Goal: Obtain resource: Download file/media

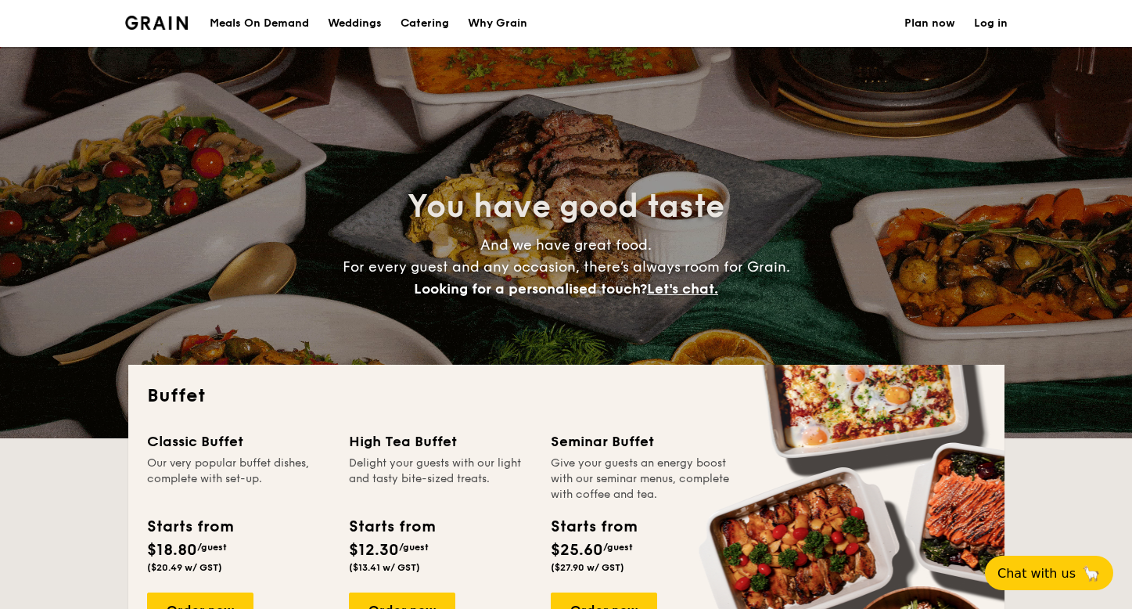
select select
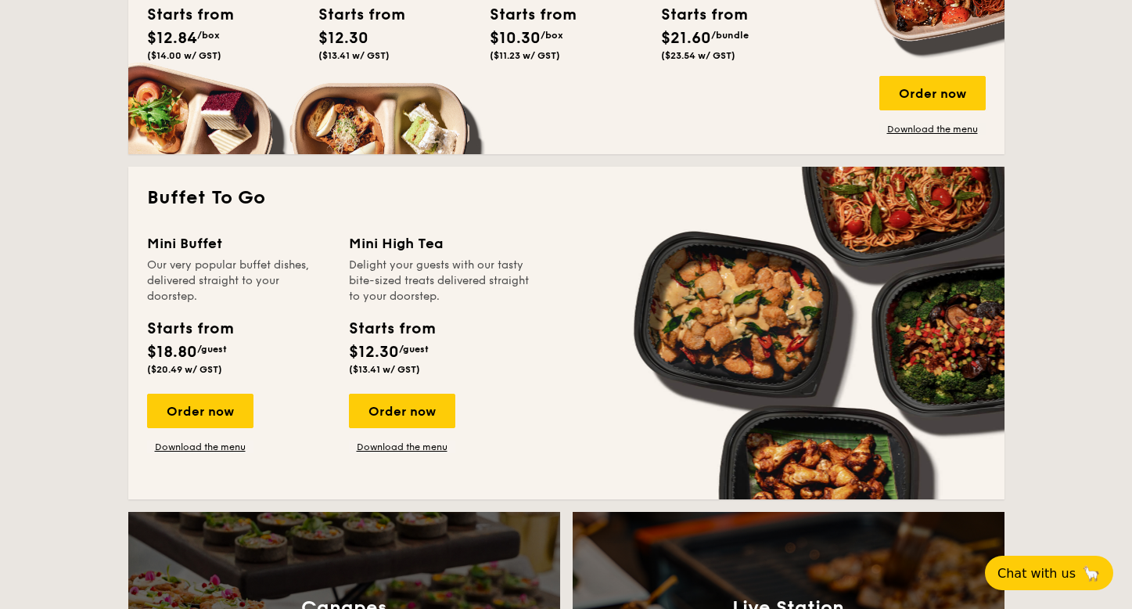
scroll to position [907, 0]
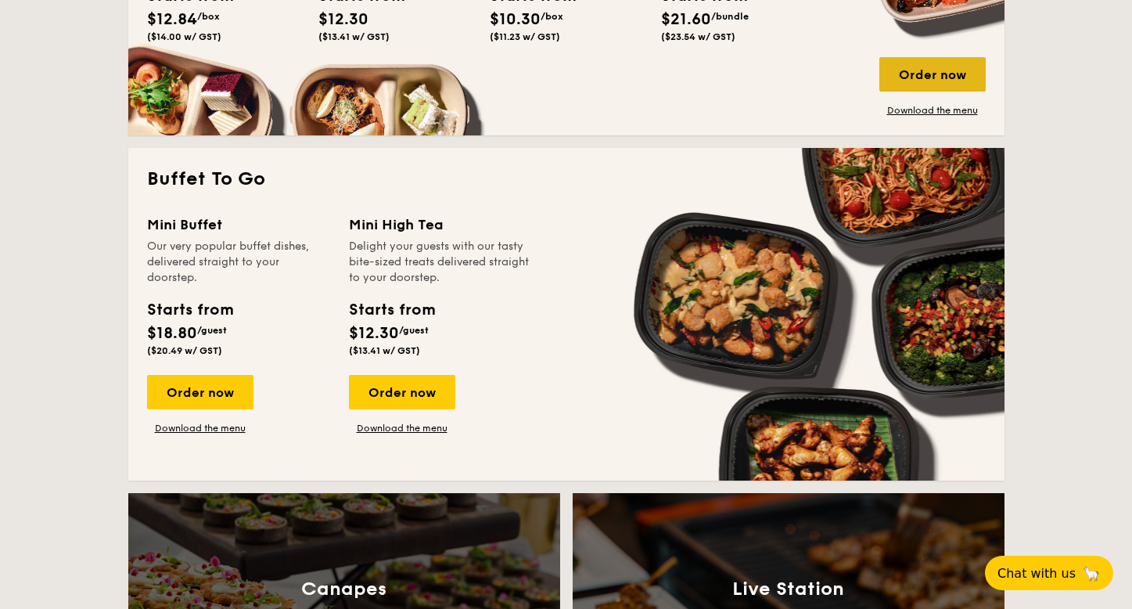
click at [940, 74] on div "Order now" at bounding box center [932, 74] width 106 height 34
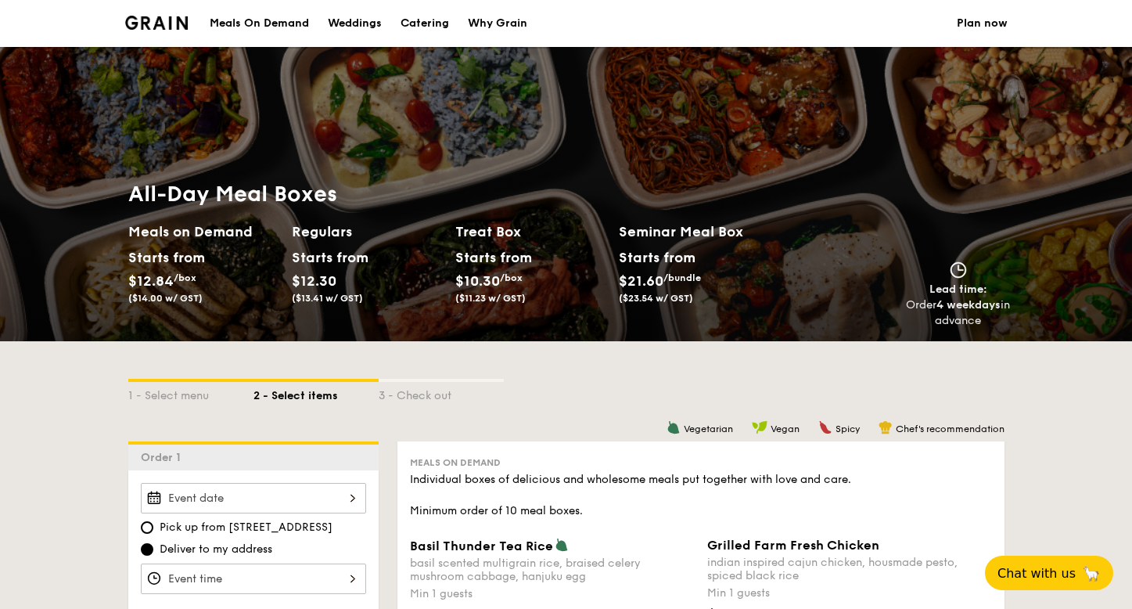
scroll to position [29, 0]
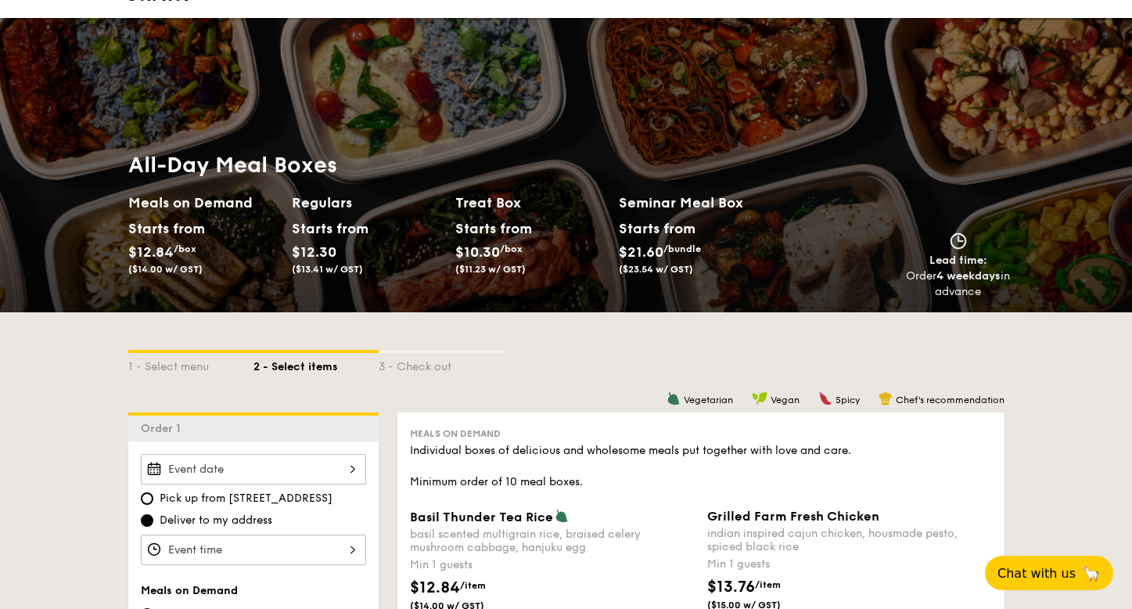
select select
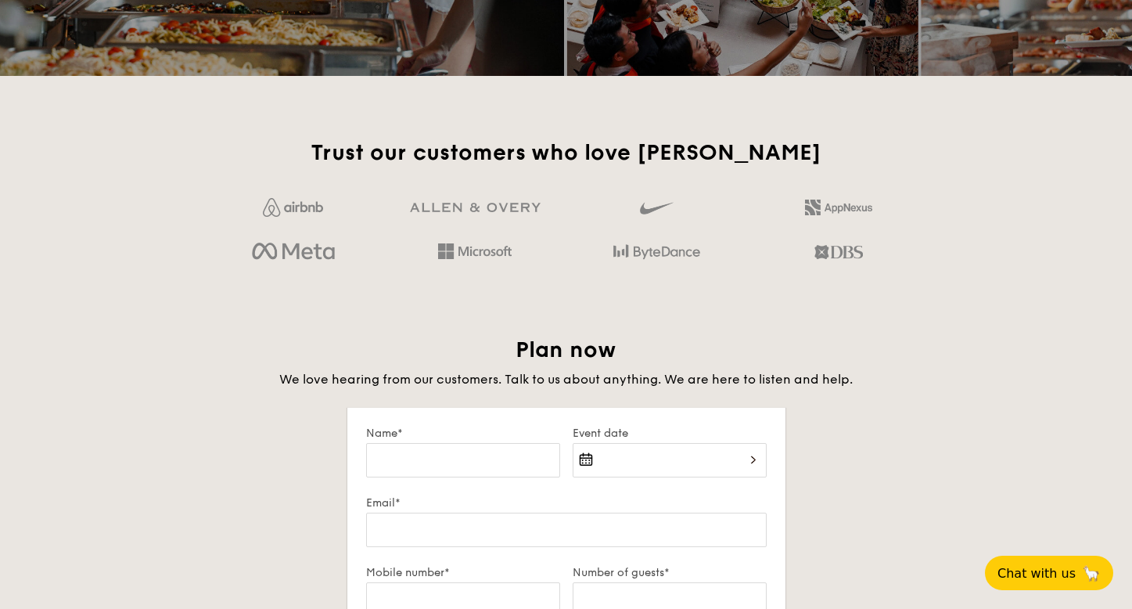
scroll to position [2486, 0]
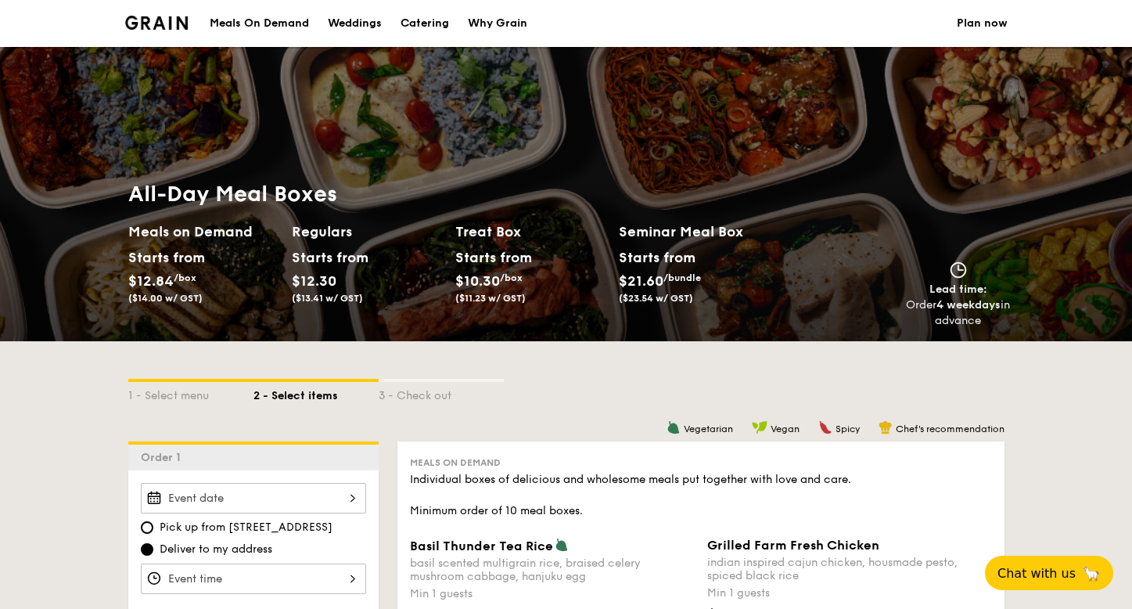
click at [300, 21] on div "Meals On Demand" at bounding box center [259, 23] width 99 height 47
select select
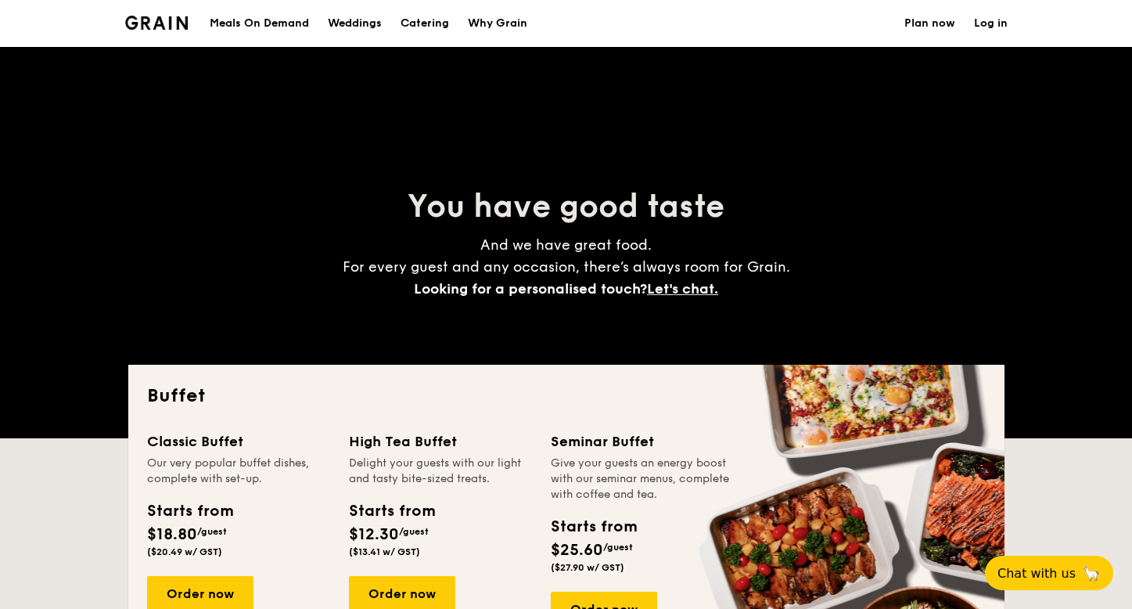
scroll to position [3317, 0]
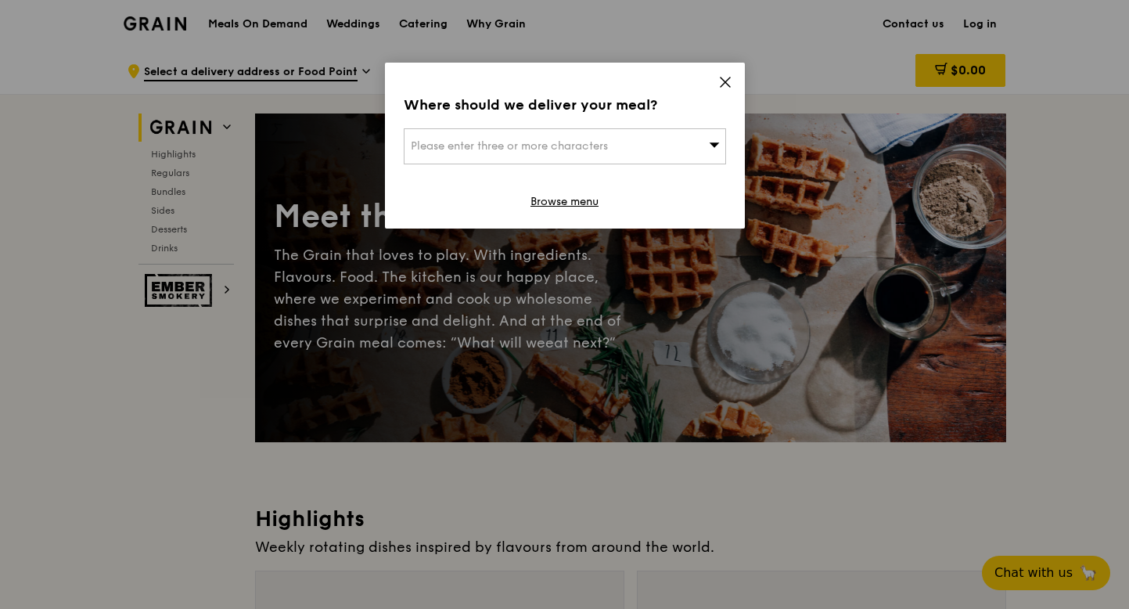
scroll to position [12, 0]
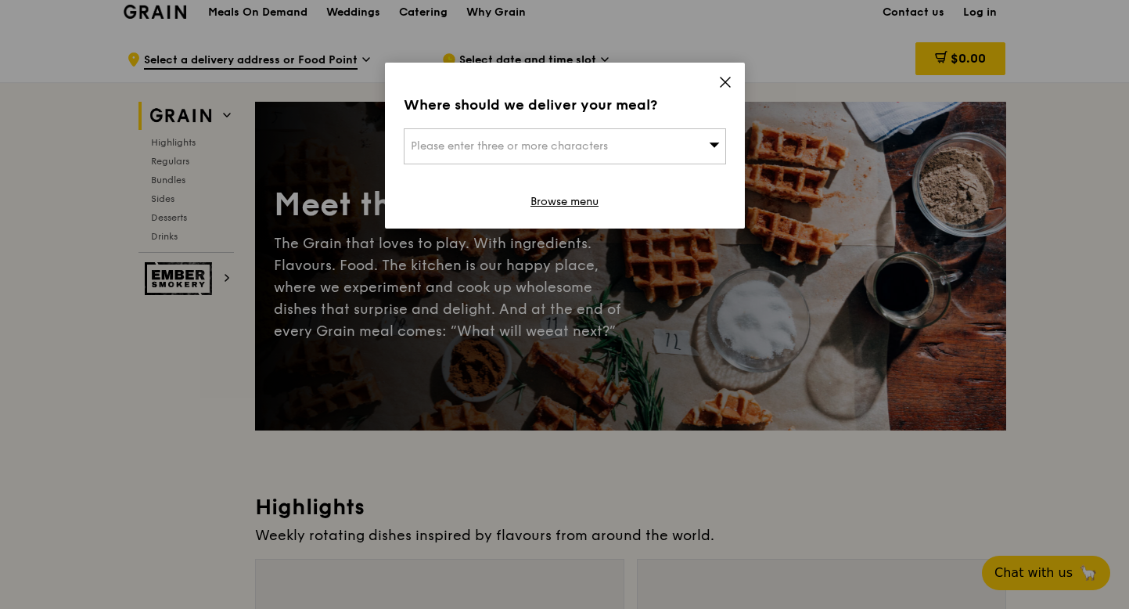
click at [726, 80] on icon at bounding box center [725, 81] width 9 height 9
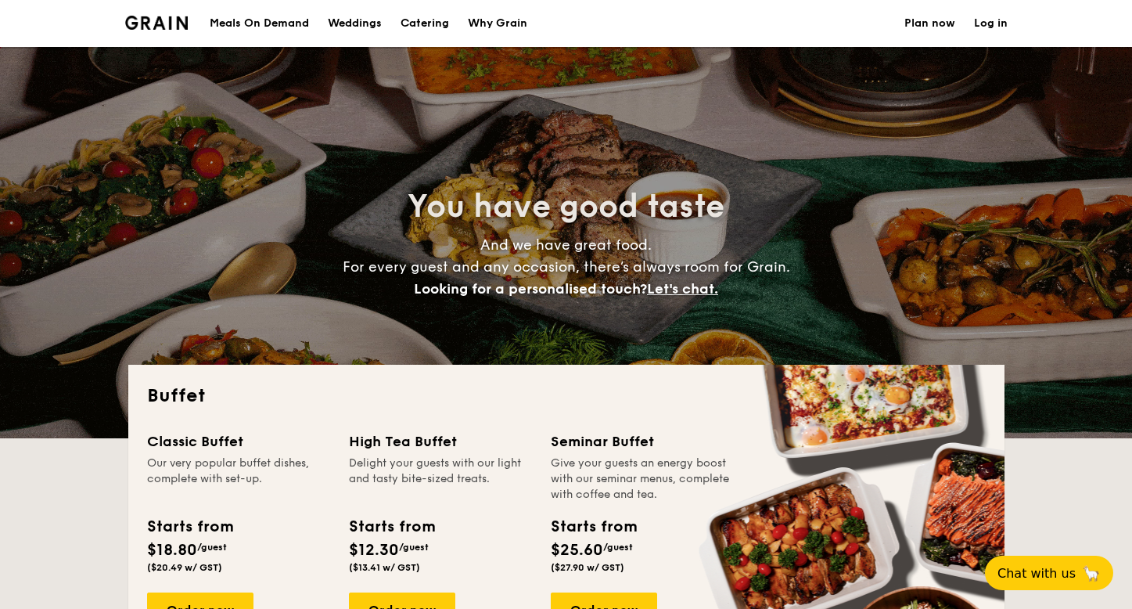
select select
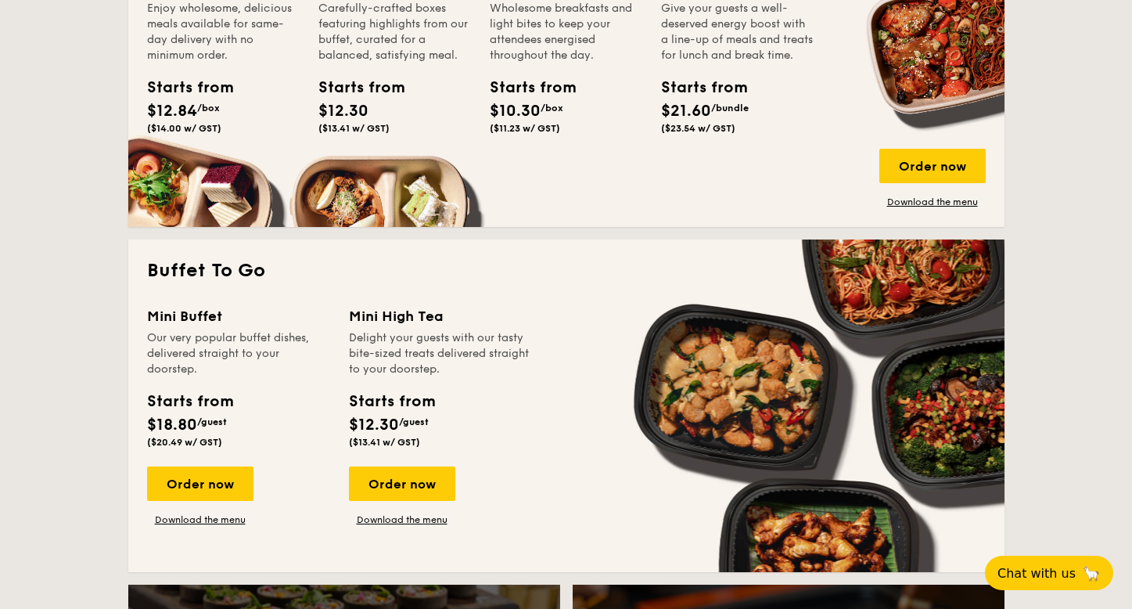
scroll to position [892, 0]
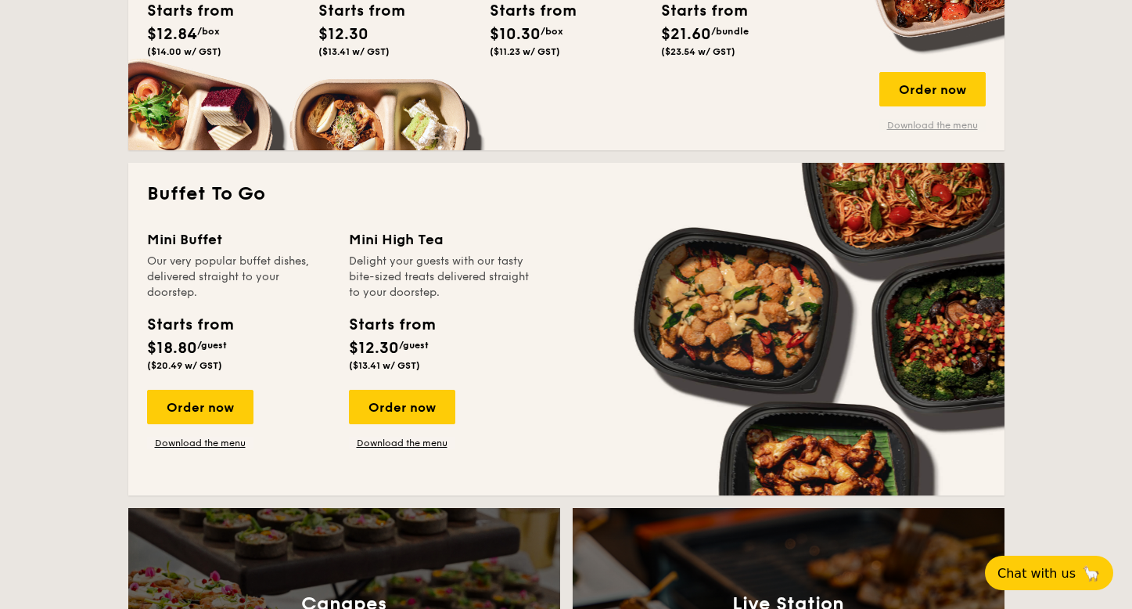
click at [908, 122] on link "Download the menu" at bounding box center [932, 125] width 106 height 13
